Goal: Task Accomplishment & Management: Complete application form

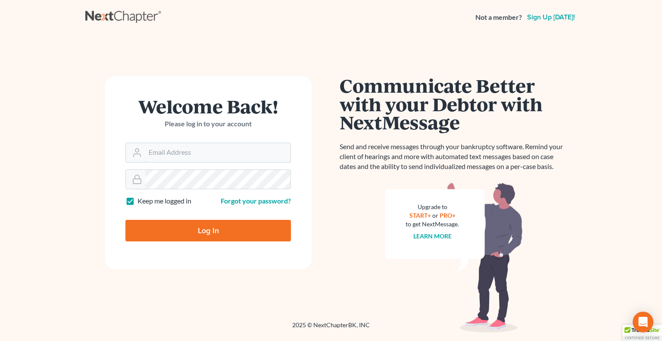
type input "[EMAIL_ADDRESS][DOMAIN_NAME]"
click at [202, 232] on input "Log In" at bounding box center [207, 231] width 165 height 22
type input "Thinking..."
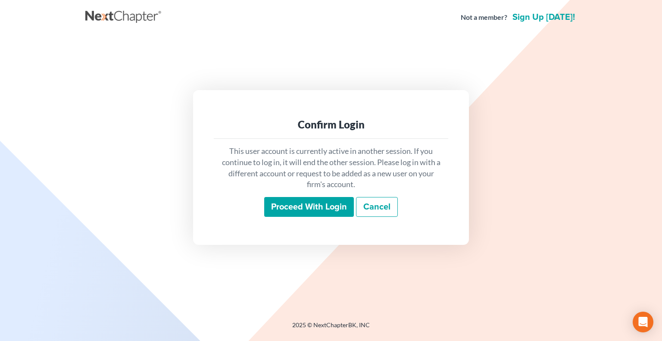
click at [297, 200] on input "Proceed with login" at bounding box center [309, 207] width 90 height 20
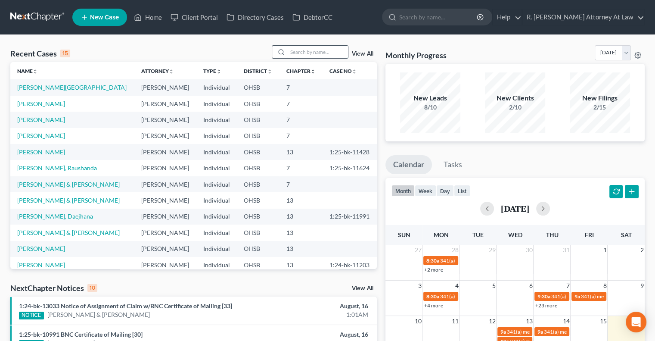
click at [305, 50] on input "search" at bounding box center [318, 52] width 60 height 12
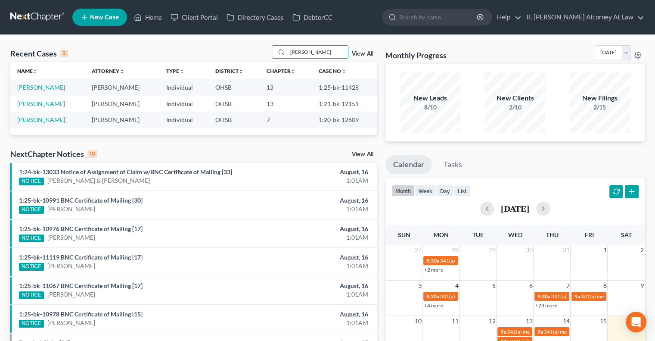
type input "sizemore"
click at [50, 87] on link "Sizemore, Lucinda" at bounding box center [41, 87] width 48 height 7
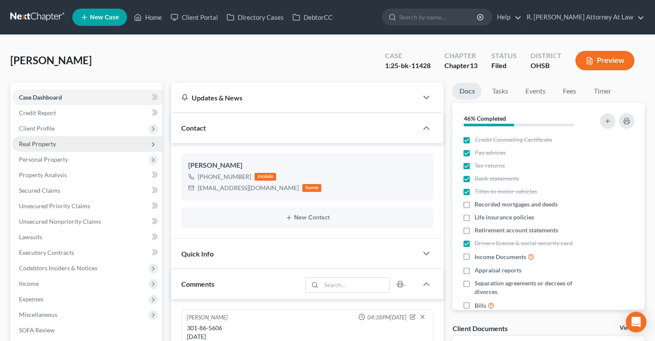
click at [31, 146] on span "Real Property" at bounding box center [37, 143] width 37 height 7
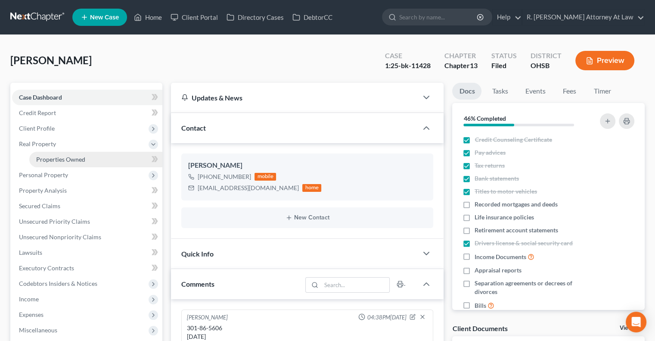
click at [43, 159] on span "Properties Owned" at bounding box center [60, 159] width 49 height 7
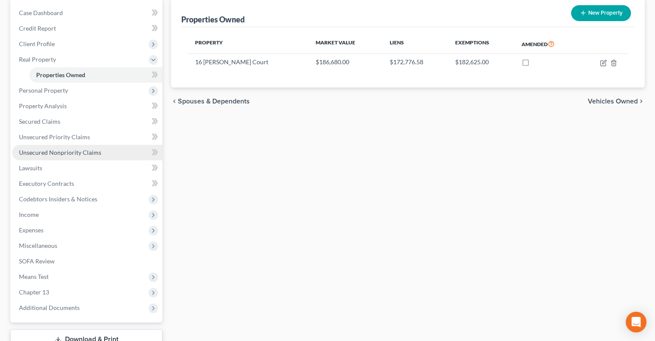
scroll to position [86, 0]
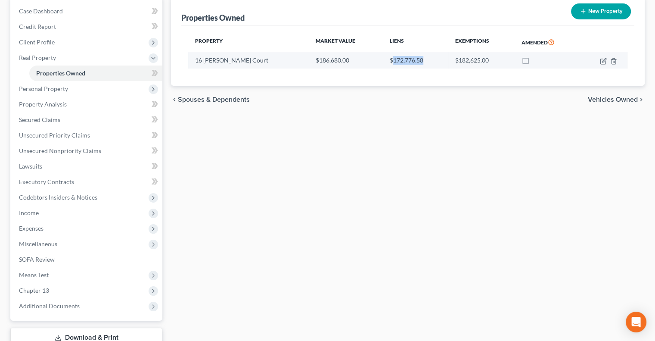
drag, startPoint x: 397, startPoint y: 58, endPoint x: 364, endPoint y: 58, distance: 33.6
click at [383, 58] on td "$172,776.58" at bounding box center [415, 60] width 65 height 16
copy td "172,776.58"
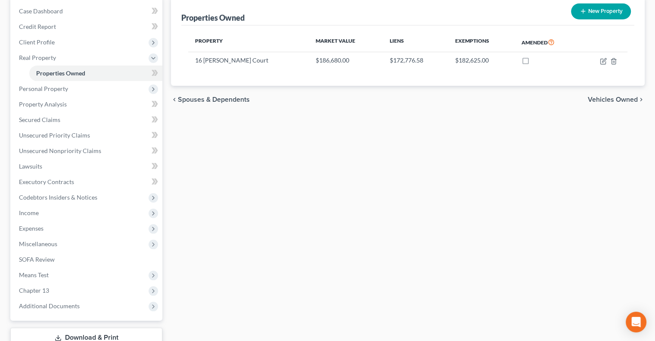
click at [373, 139] on div "Properties Owned New Property Property Market Value Liens Exemptions Amended 16…" at bounding box center [408, 183] width 482 height 373
click at [49, 102] on span "Property Analysis" at bounding box center [43, 103] width 48 height 7
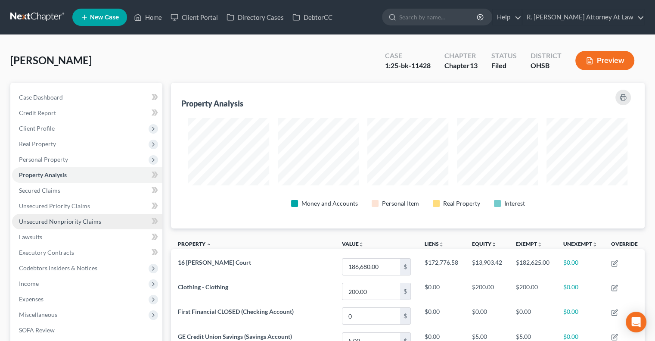
click at [75, 220] on span "Unsecured Nonpriority Claims" at bounding box center [60, 221] width 82 height 7
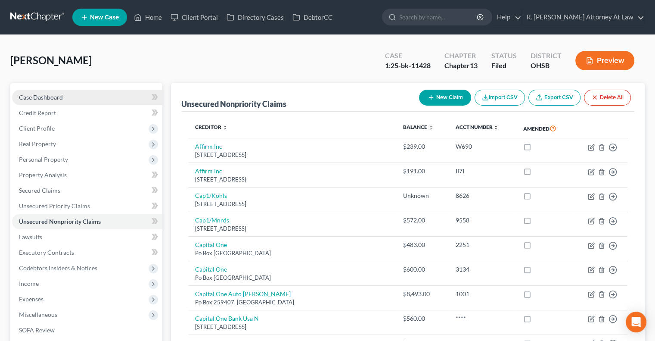
click at [31, 100] on span "Case Dashboard" at bounding box center [41, 96] width 44 height 7
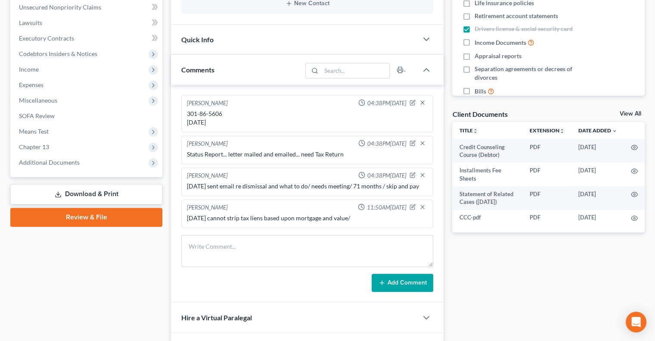
scroll to position [215, 0]
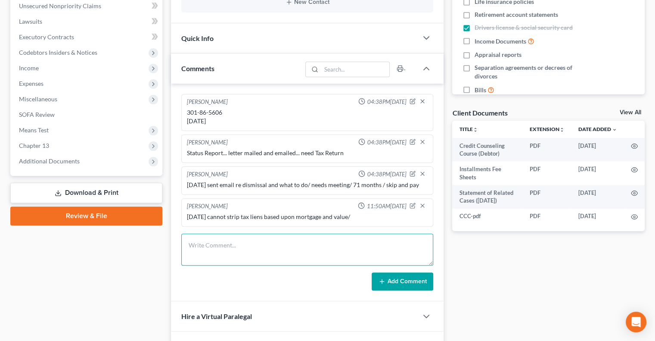
click at [195, 254] on textarea at bounding box center [307, 249] width 252 height 32
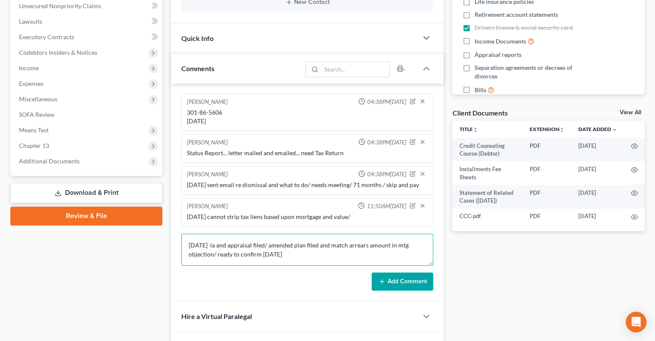
type textarea "8.16.2025 la and appraisal filed/ amended plan filed and match arrears amount i…"
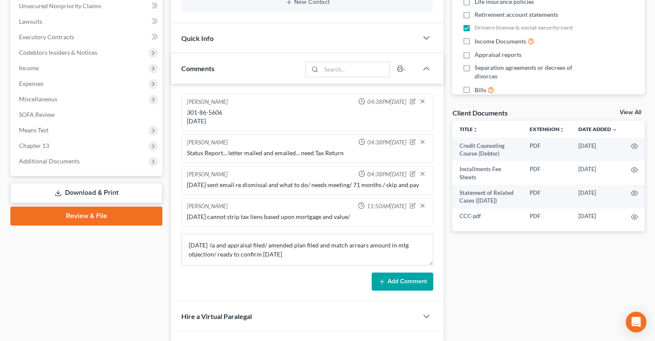
click at [386, 284] on button "Add Comment" at bounding box center [403, 281] width 62 height 18
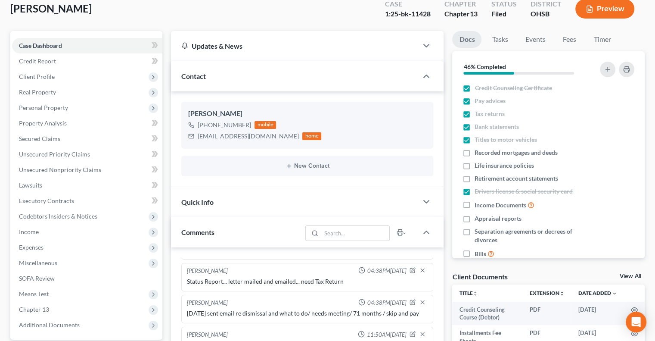
scroll to position [0, 0]
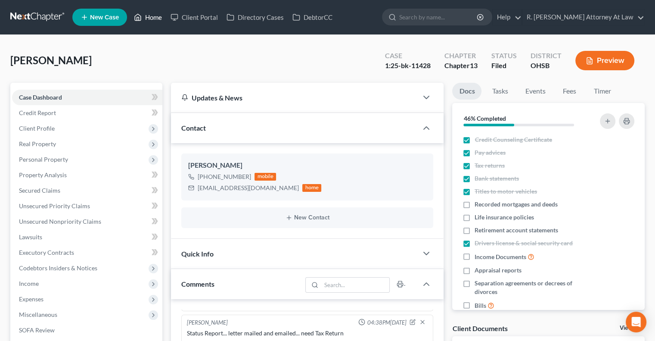
click at [149, 16] on link "Home" at bounding box center [148, 17] width 37 height 16
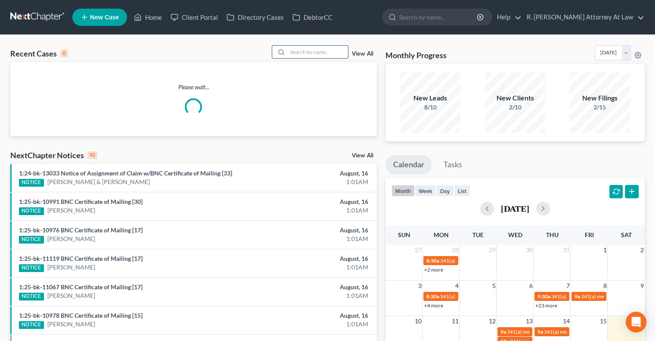
click at [317, 55] on input "search" at bounding box center [318, 52] width 60 height 12
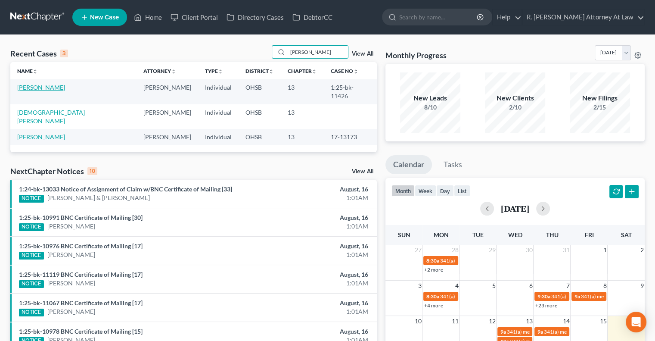
type input "luther"
click at [53, 87] on link "Luther, Tonnetta" at bounding box center [41, 87] width 48 height 7
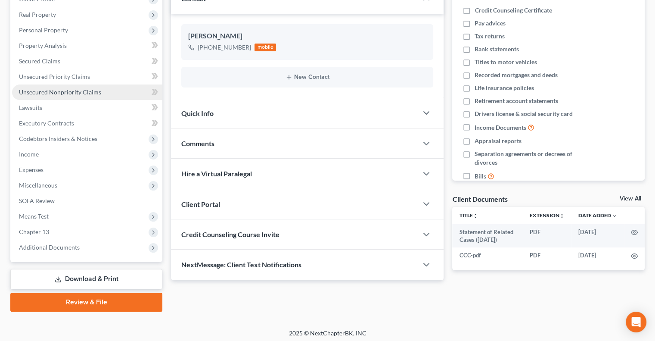
click at [36, 91] on span "Unsecured Nonpriority Claims" at bounding box center [60, 91] width 82 height 7
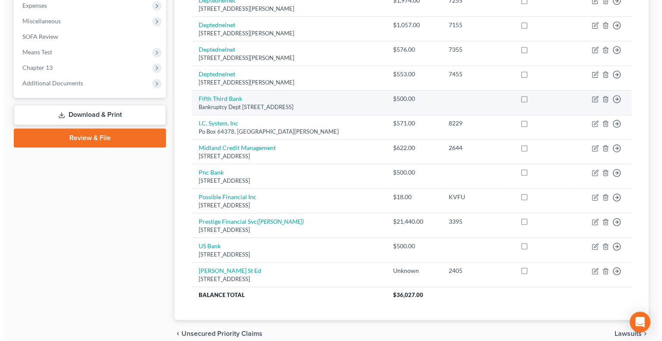
scroll to position [330, 0]
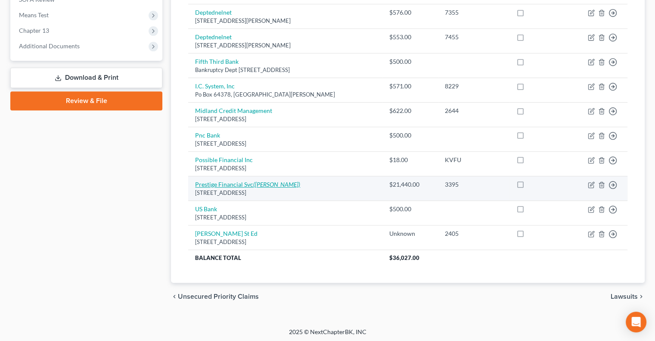
click at [218, 182] on link "Prestige Financial Svc (Thomas Cesta)" at bounding box center [247, 183] width 105 height 7
select select "46"
select select "14"
select select "0"
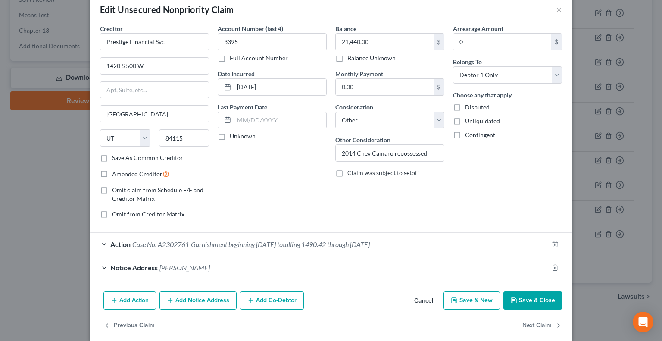
scroll to position [25, 0]
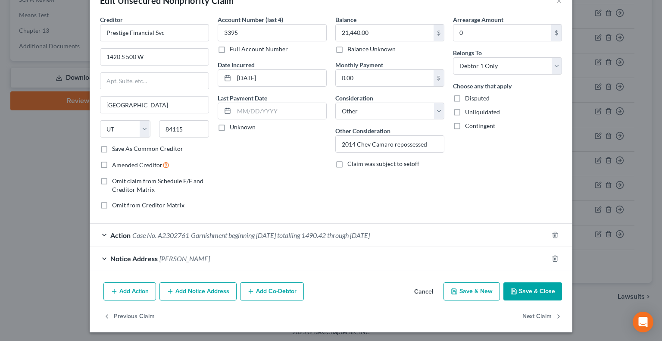
click at [328, 236] on span "Garnishment beginning 5/14/2025 totalling 1490.42 through 6/11/2025" at bounding box center [280, 235] width 179 height 8
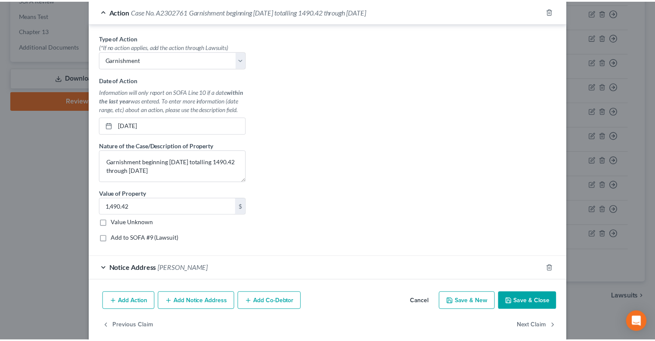
scroll to position [258, 0]
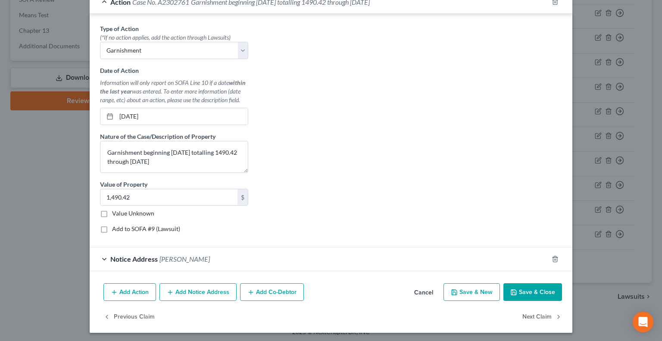
click at [527, 286] on button "Save & Close" at bounding box center [532, 292] width 59 height 18
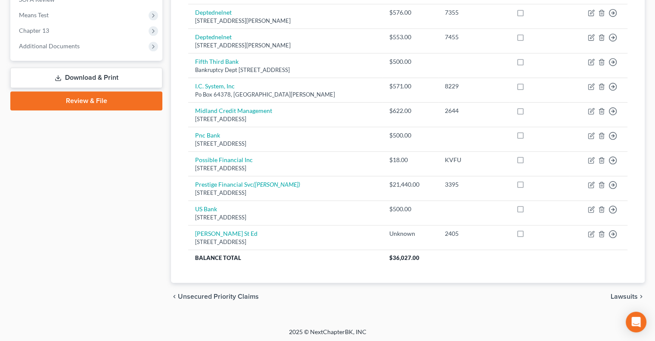
scroll to position [287, 0]
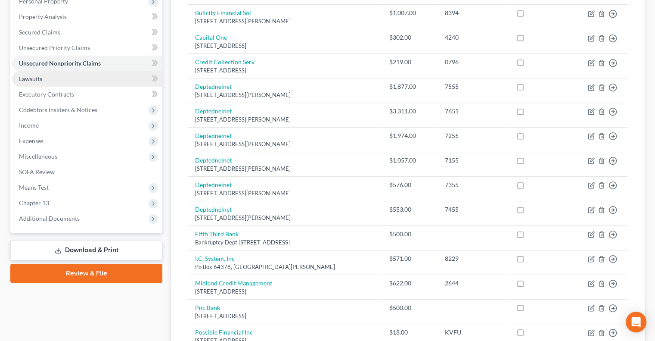
click at [31, 81] on span "Lawsuits" at bounding box center [30, 78] width 23 height 7
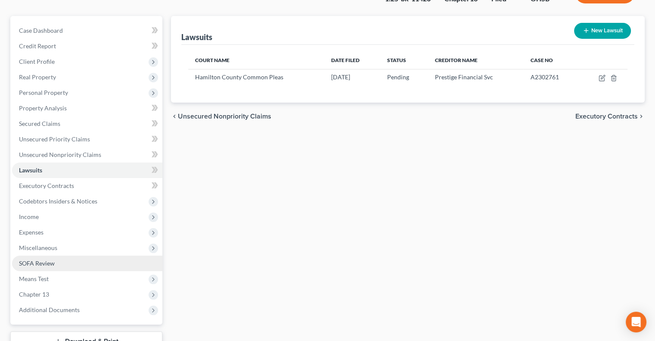
scroll to position [132, 0]
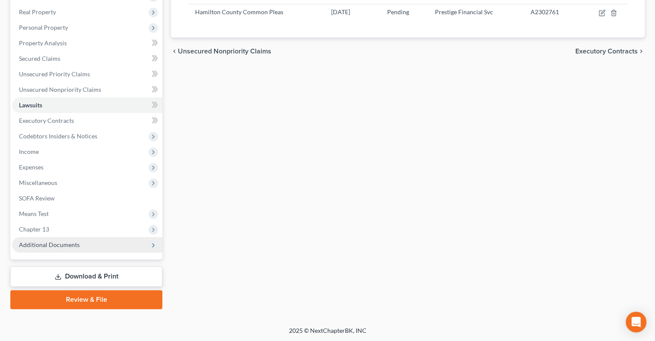
click at [44, 248] on span "Additional Documents" at bounding box center [87, 245] width 150 height 16
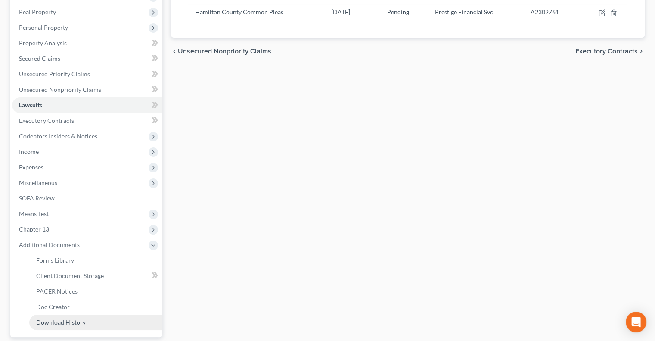
click at [53, 321] on span "Download History" at bounding box center [61, 321] width 50 height 7
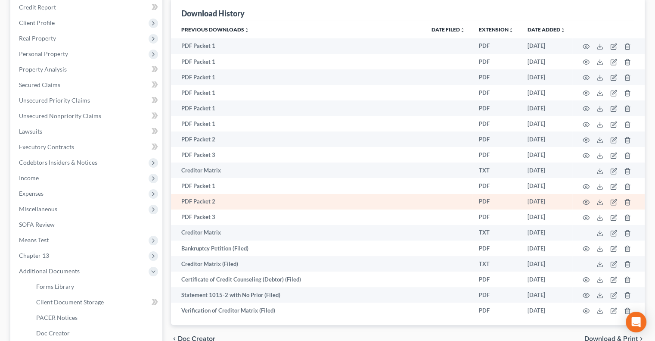
scroll to position [80, 0]
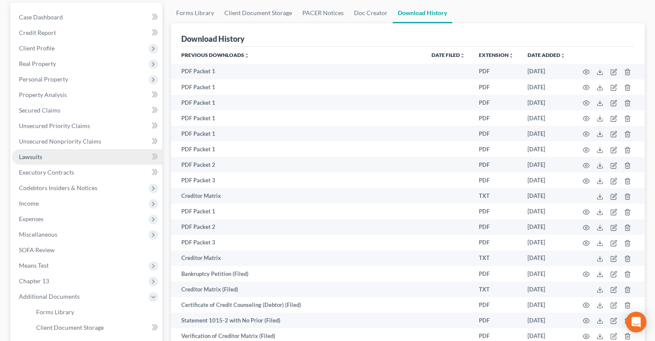
click at [34, 156] on span "Lawsuits" at bounding box center [30, 156] width 23 height 7
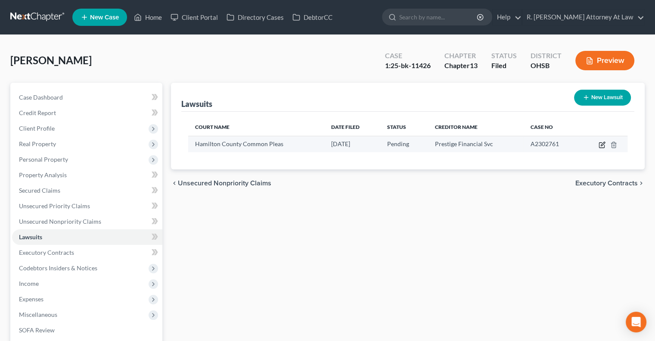
click at [602, 146] on icon "button" at bounding box center [602, 144] width 7 height 7
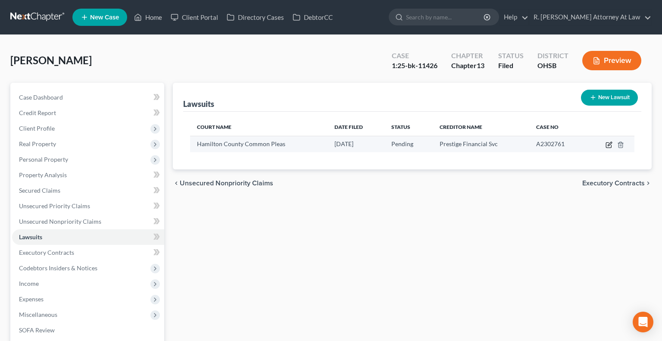
select select "36"
select select "0"
select select "1"
select select "46"
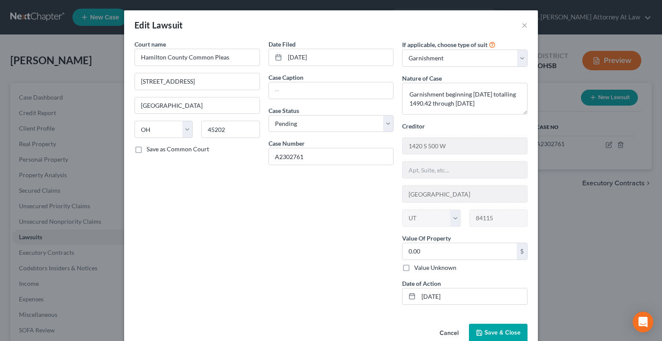
click at [484, 329] on span "Save & Close" at bounding box center [502, 332] width 36 height 7
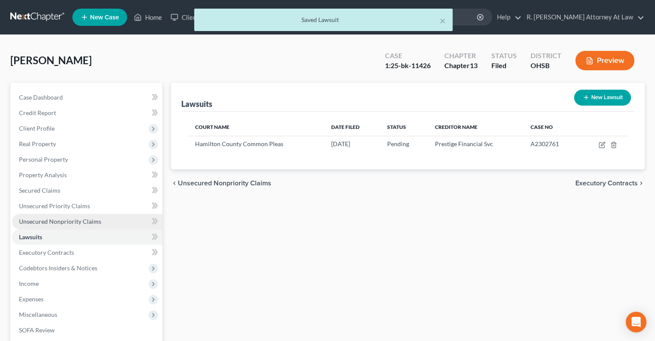
click at [36, 222] on span "Unsecured Nonpriority Claims" at bounding box center [60, 221] width 82 height 7
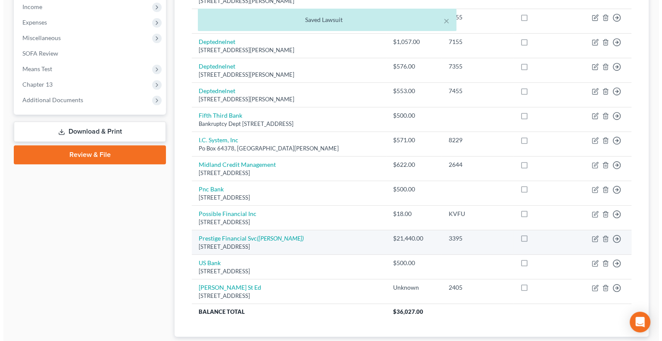
scroll to position [302, 0]
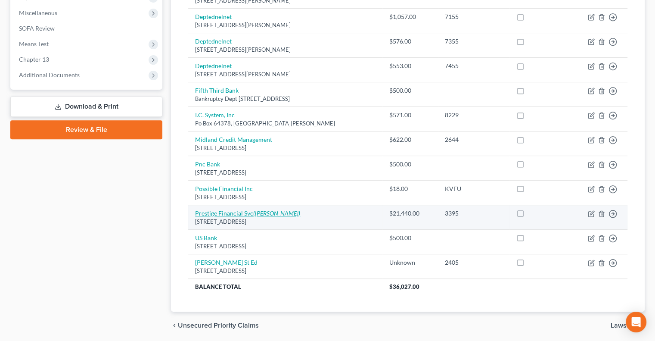
click at [225, 209] on link "Prestige Financial Svc (Thomas Cesta)" at bounding box center [247, 212] width 105 height 7
select select "46"
select select "14"
select select "0"
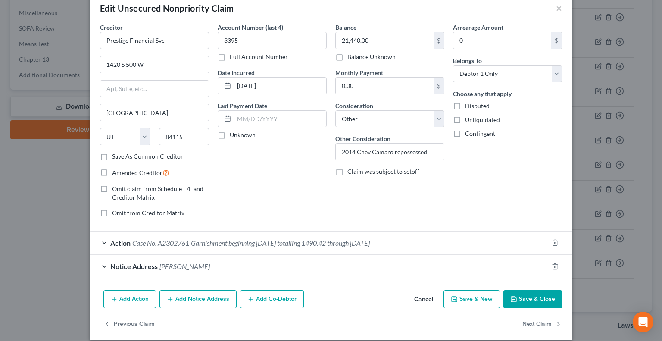
scroll to position [25, 0]
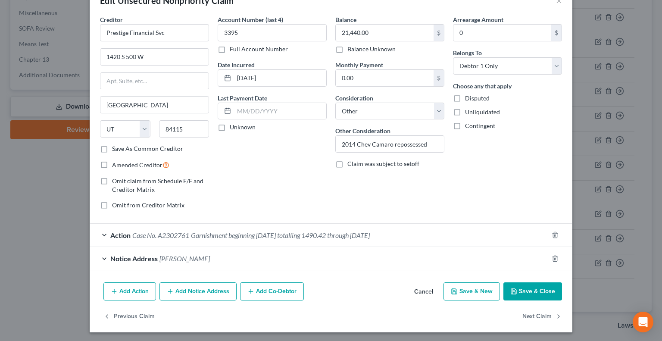
click at [252, 253] on div "Notice Address Thomas Cesta" at bounding box center [319, 258] width 458 height 23
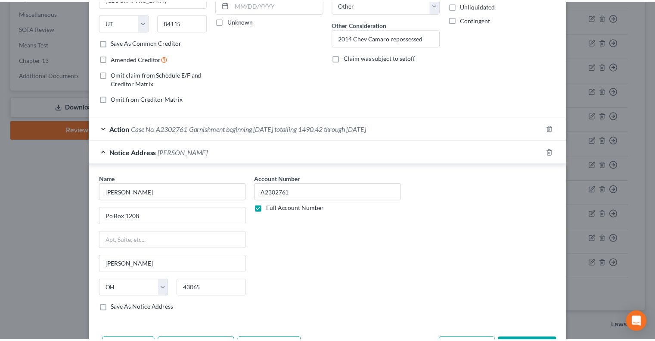
scroll to position [186, 0]
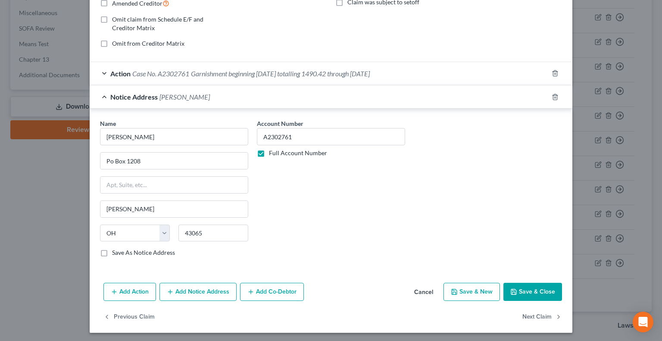
click at [538, 290] on button "Save & Close" at bounding box center [532, 292] width 59 height 18
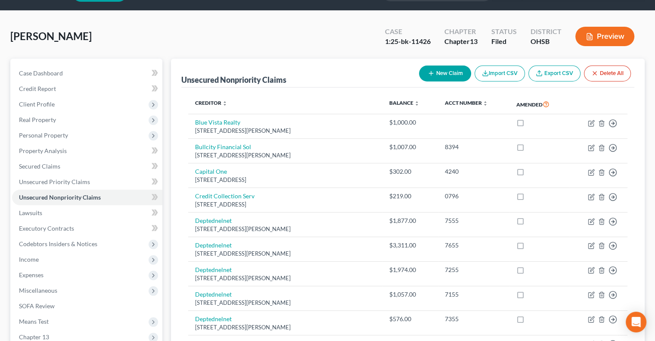
scroll to position [43, 0]
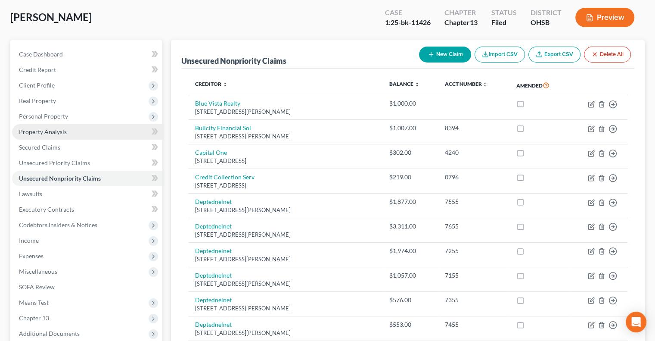
click at [43, 131] on span "Property Analysis" at bounding box center [43, 131] width 48 height 7
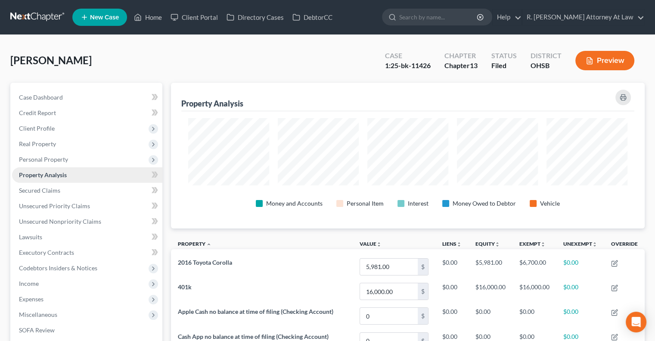
scroll to position [430616, 430287]
click at [50, 220] on span "Unsecured Nonpriority Claims" at bounding box center [60, 221] width 82 height 7
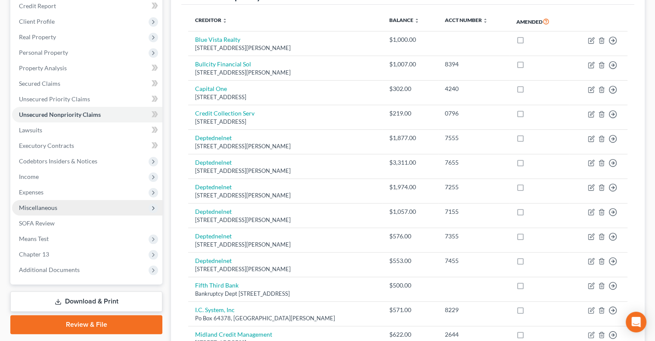
scroll to position [129, 0]
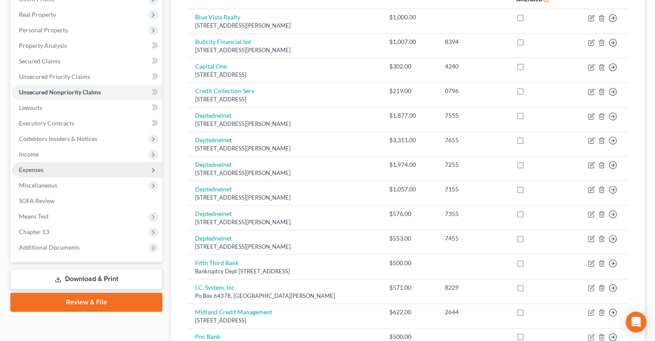
click at [35, 170] on span "Expenses" at bounding box center [31, 169] width 25 height 7
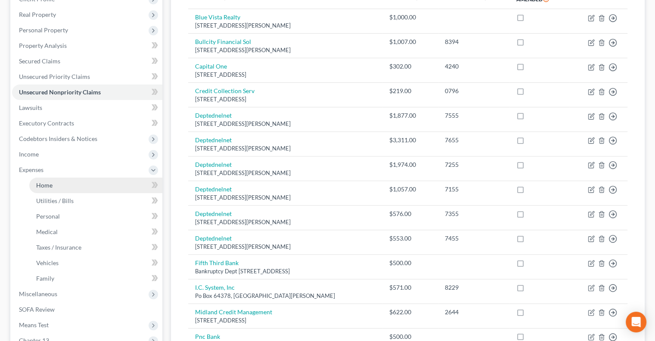
click at [42, 182] on span "Home" at bounding box center [44, 184] width 16 height 7
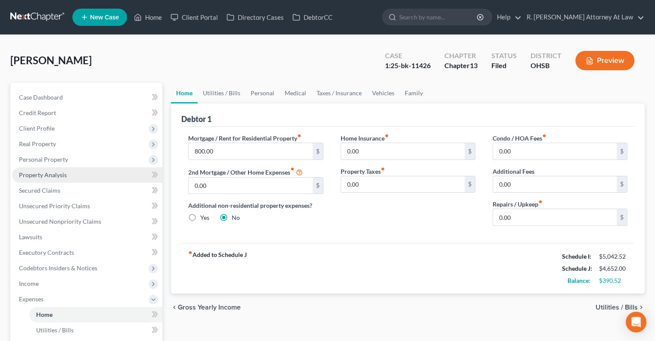
click at [56, 174] on span "Property Analysis" at bounding box center [43, 174] width 48 height 7
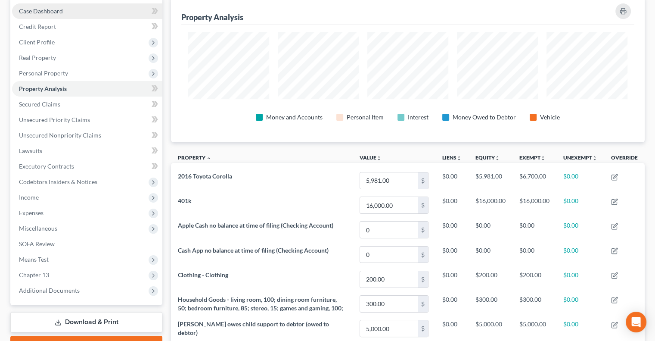
scroll to position [86, 0]
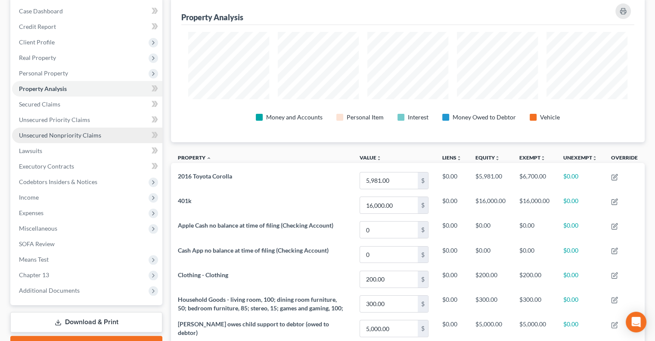
click at [72, 134] on span "Unsecured Nonpriority Claims" at bounding box center [60, 134] width 82 height 7
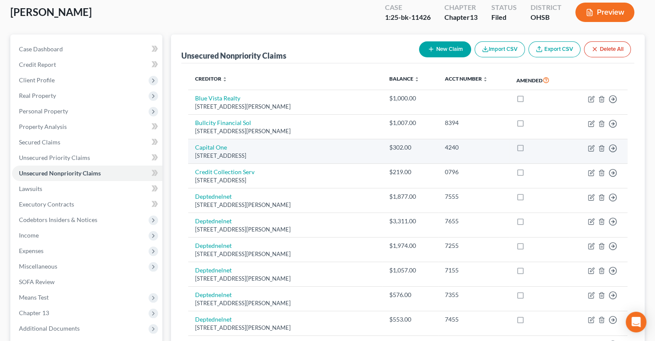
scroll to position [29, 0]
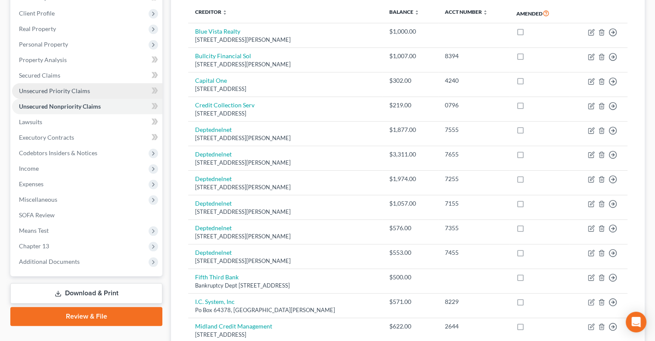
click at [70, 92] on span "Unsecured Priority Claims" at bounding box center [54, 90] width 71 height 7
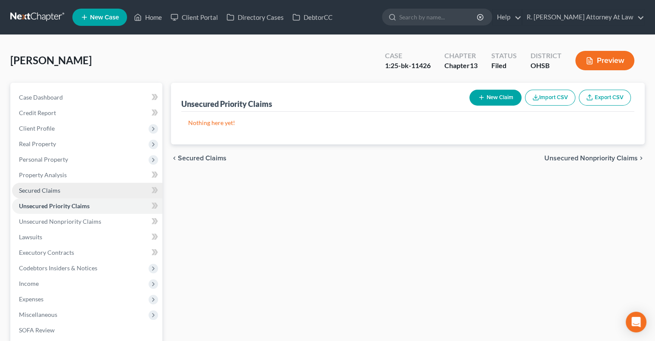
click at [51, 187] on span "Secured Claims" at bounding box center [39, 190] width 41 height 7
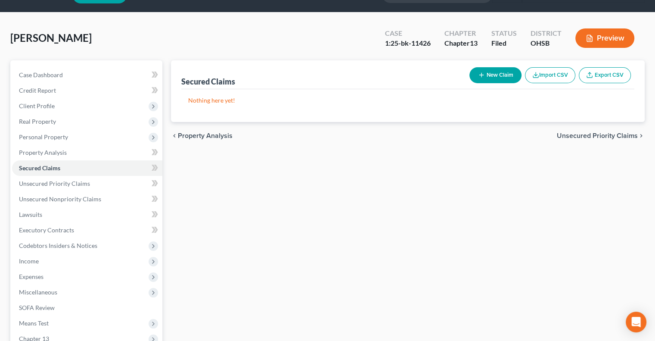
scroll to position [43, 0]
